Goal: Navigation & Orientation: Find specific page/section

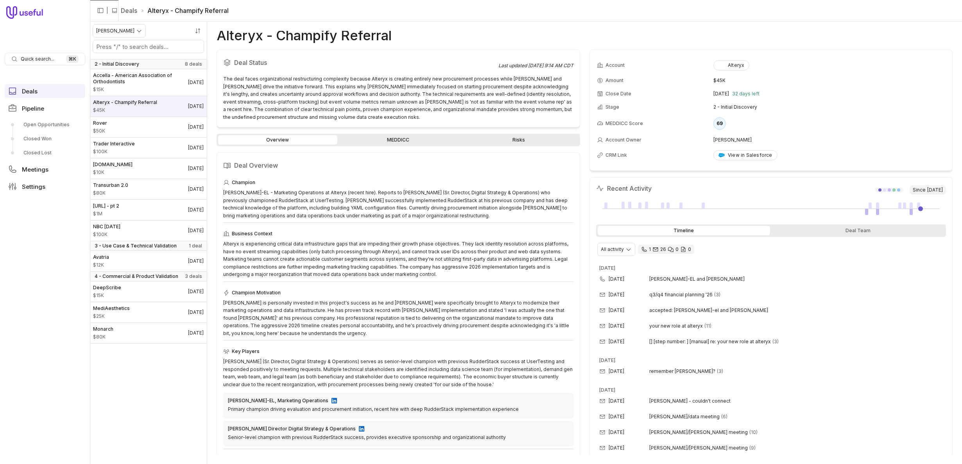
click at [154, 11] on li "Alteryx - Champify Referral" at bounding box center [184, 10] width 88 height 9
click at [125, 10] on link "Deals" at bounding box center [129, 10] width 16 height 9
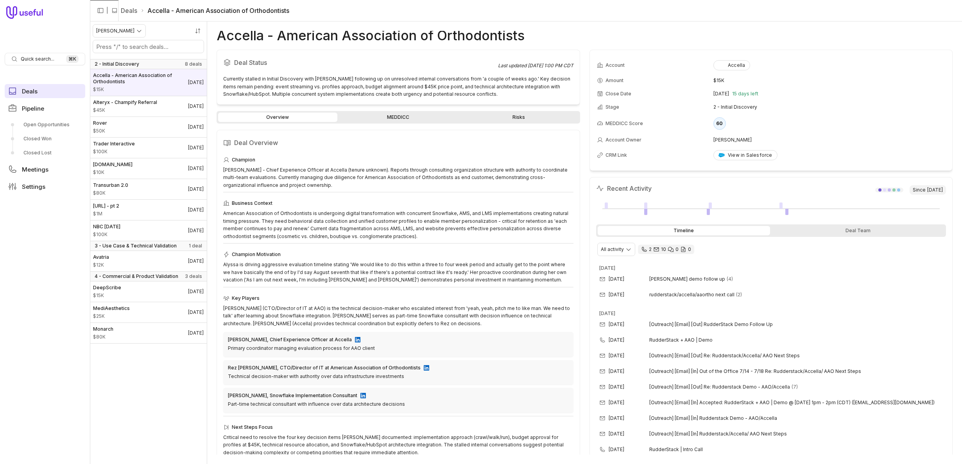
click at [47, 95] on link "Deals" at bounding box center [45, 91] width 81 height 14
